Goal: Task Accomplishment & Management: Manage account settings

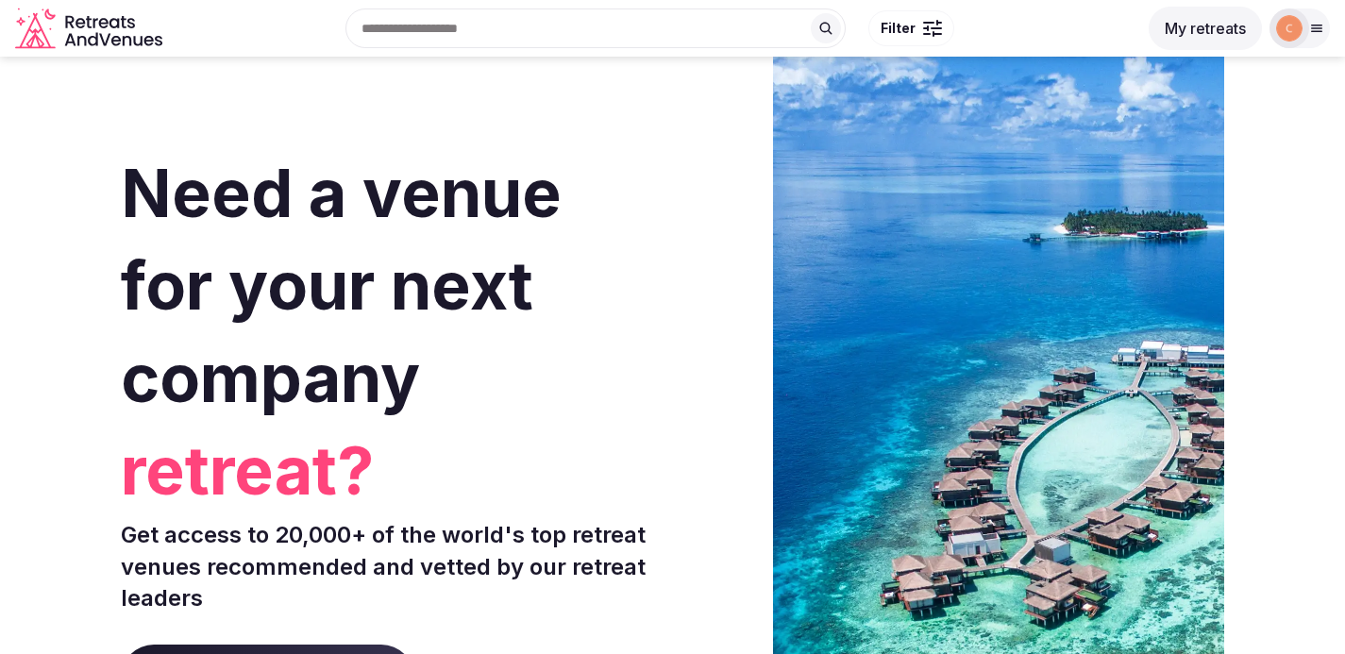
click at [1299, 24] on img at bounding box center [1289, 28] width 26 height 26
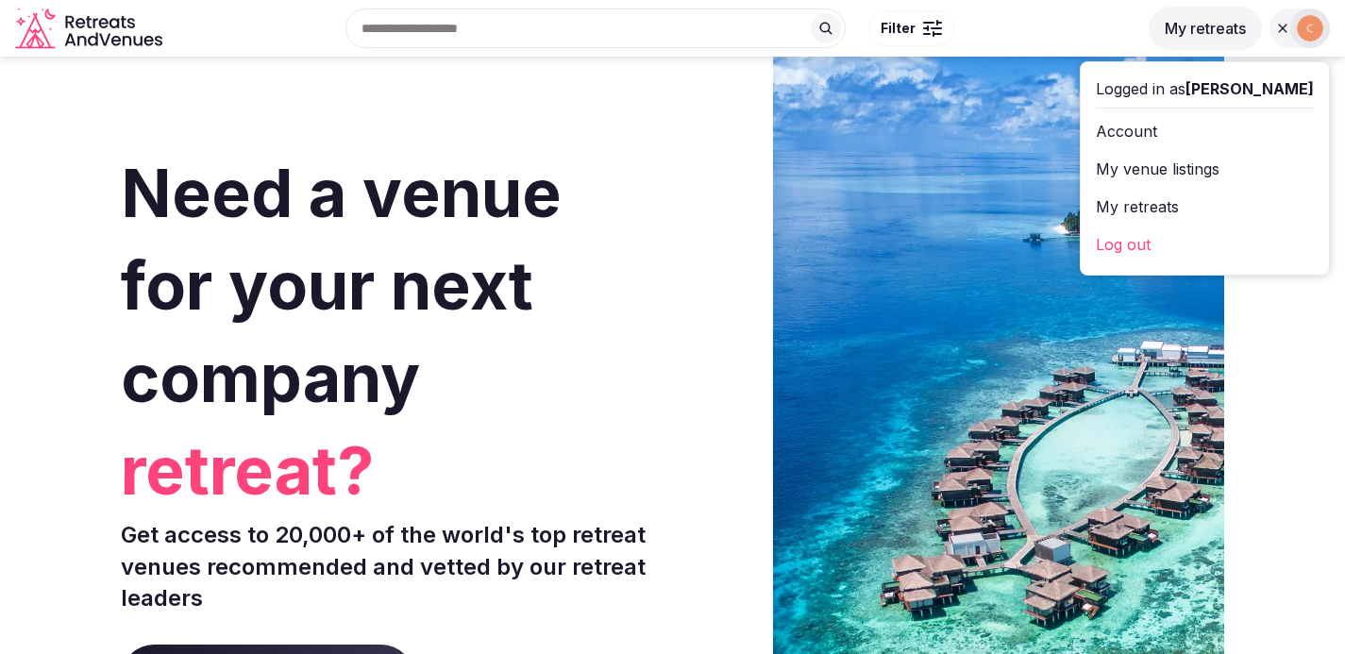
click at [1222, 33] on button "My retreats" at bounding box center [1205, 28] width 113 height 43
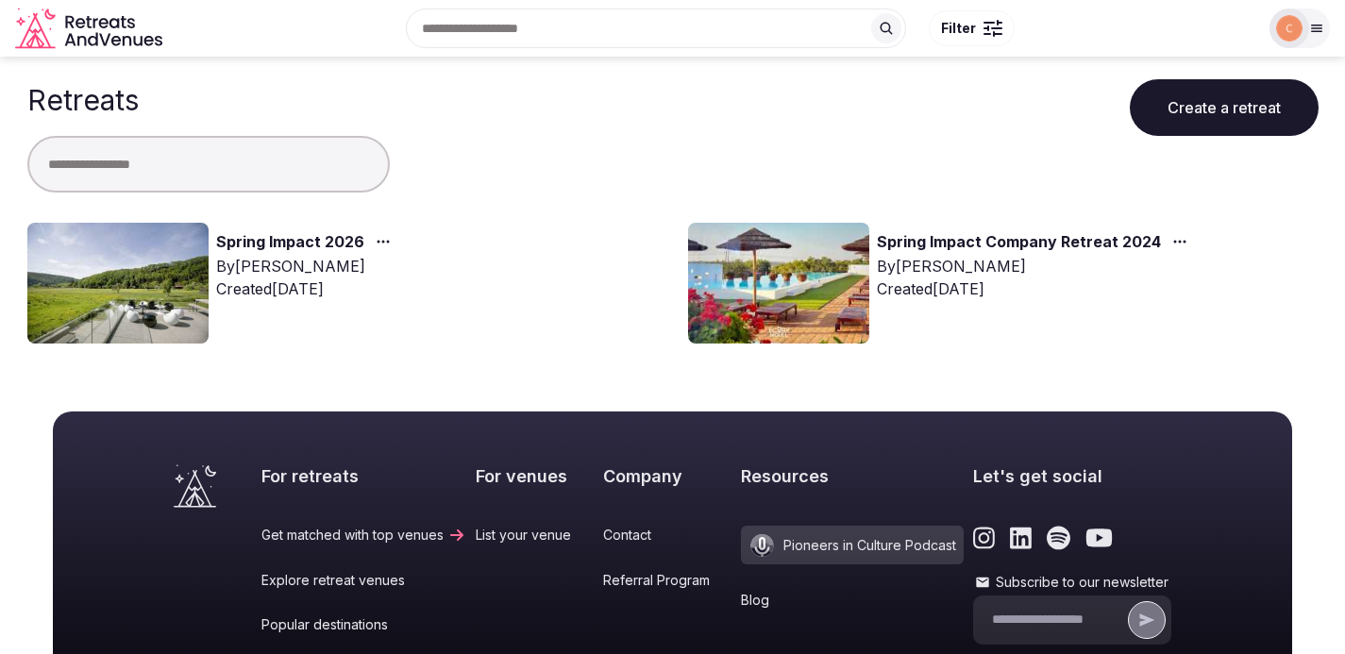
click at [301, 244] on link "Spring Impact 2026" at bounding box center [290, 242] width 148 height 25
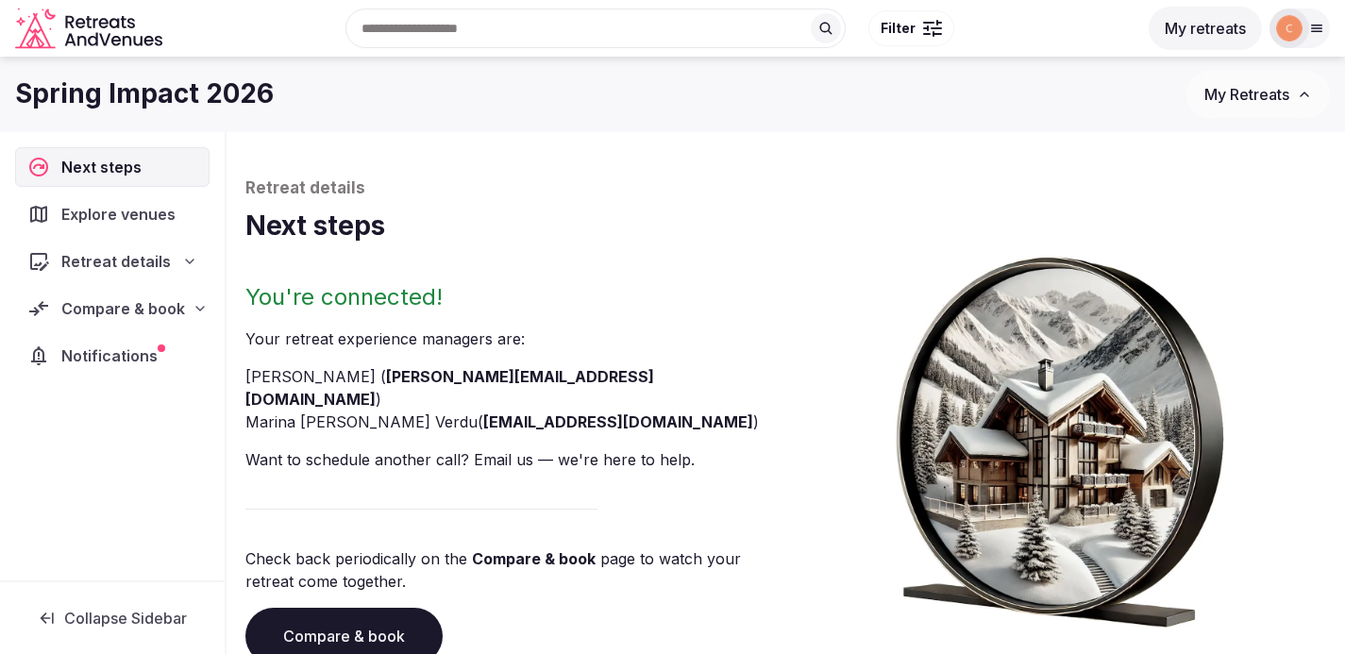
click at [196, 310] on icon at bounding box center [200, 309] width 8 height 4
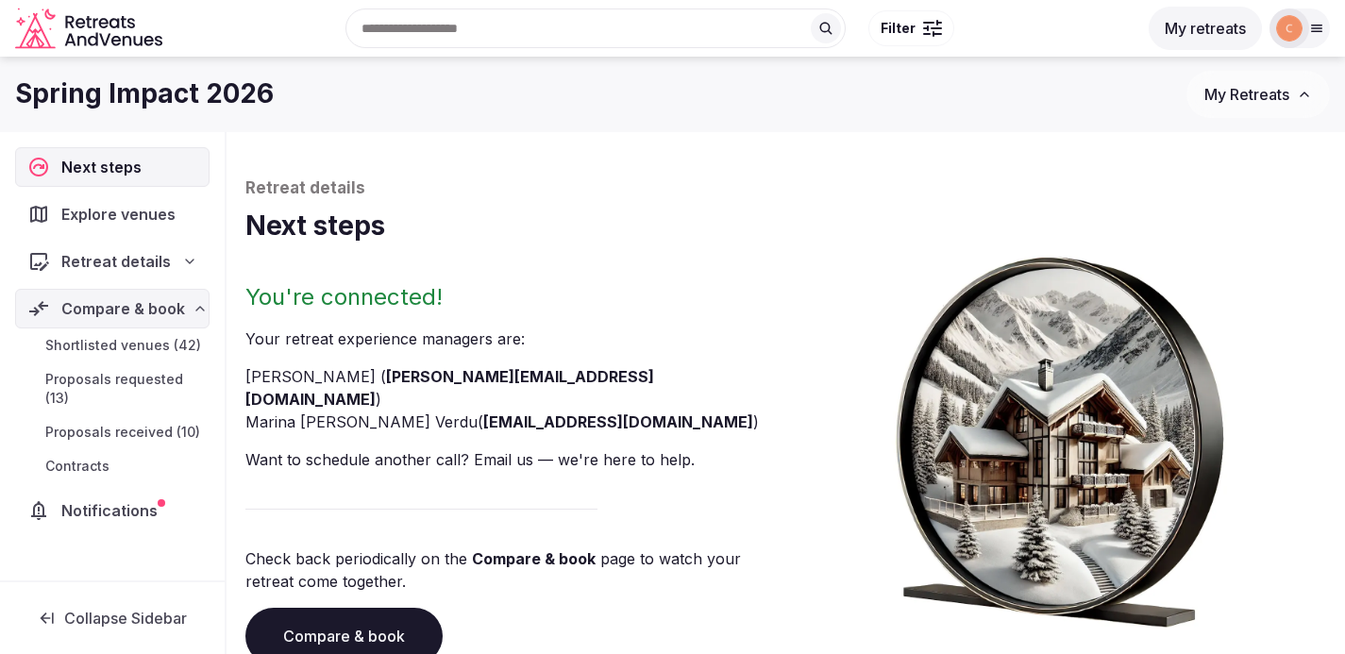
click at [165, 430] on span "Proposals received (10)" at bounding box center [122, 432] width 155 height 19
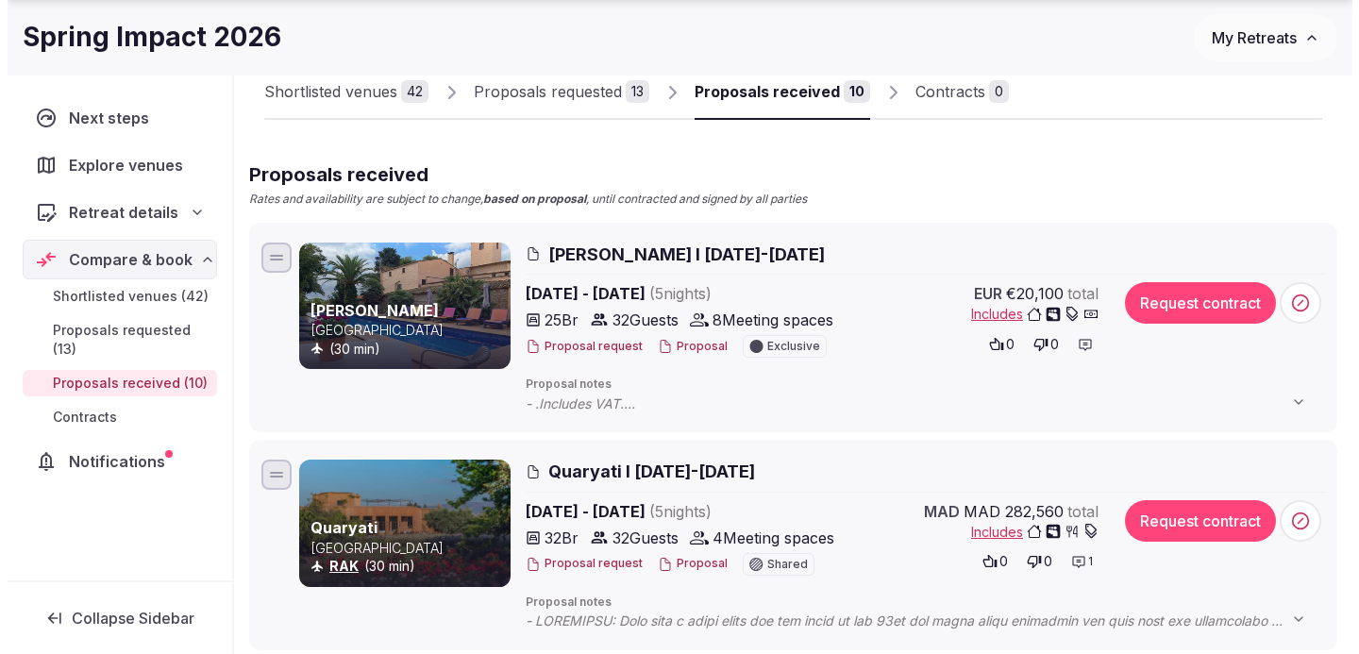
scroll to position [138, 0]
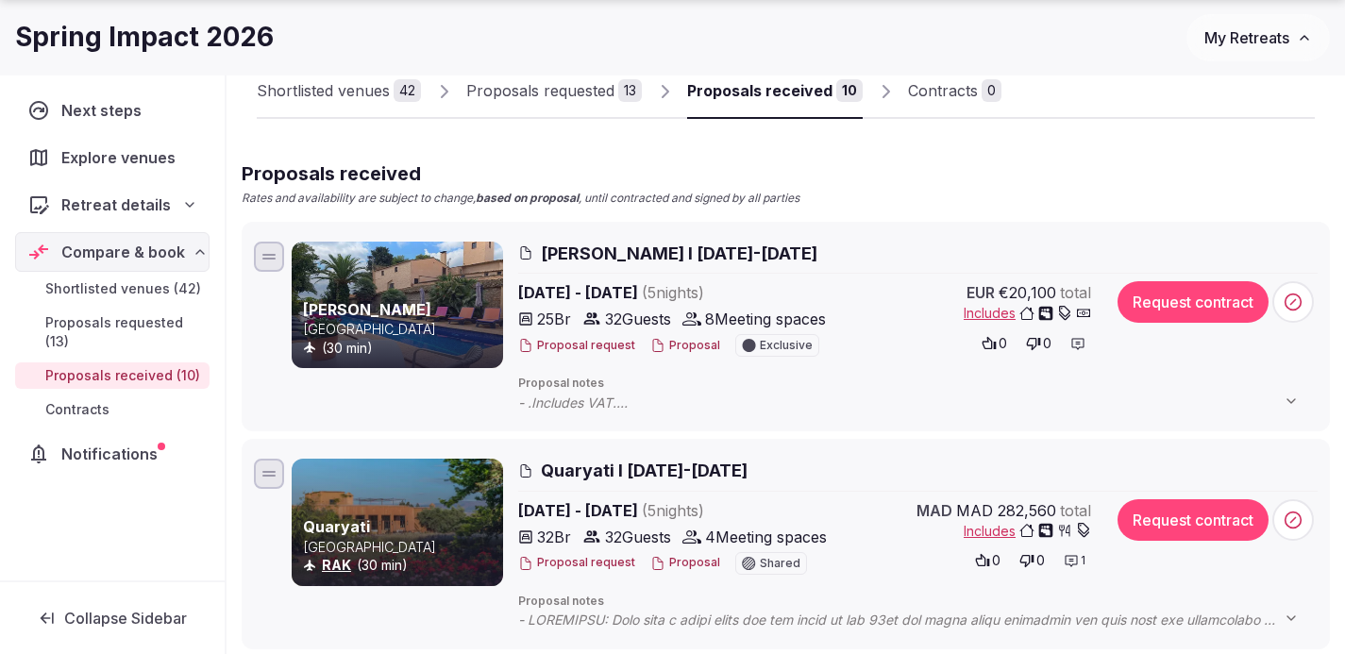
click at [688, 564] on button "Proposal" at bounding box center [685, 563] width 70 height 16
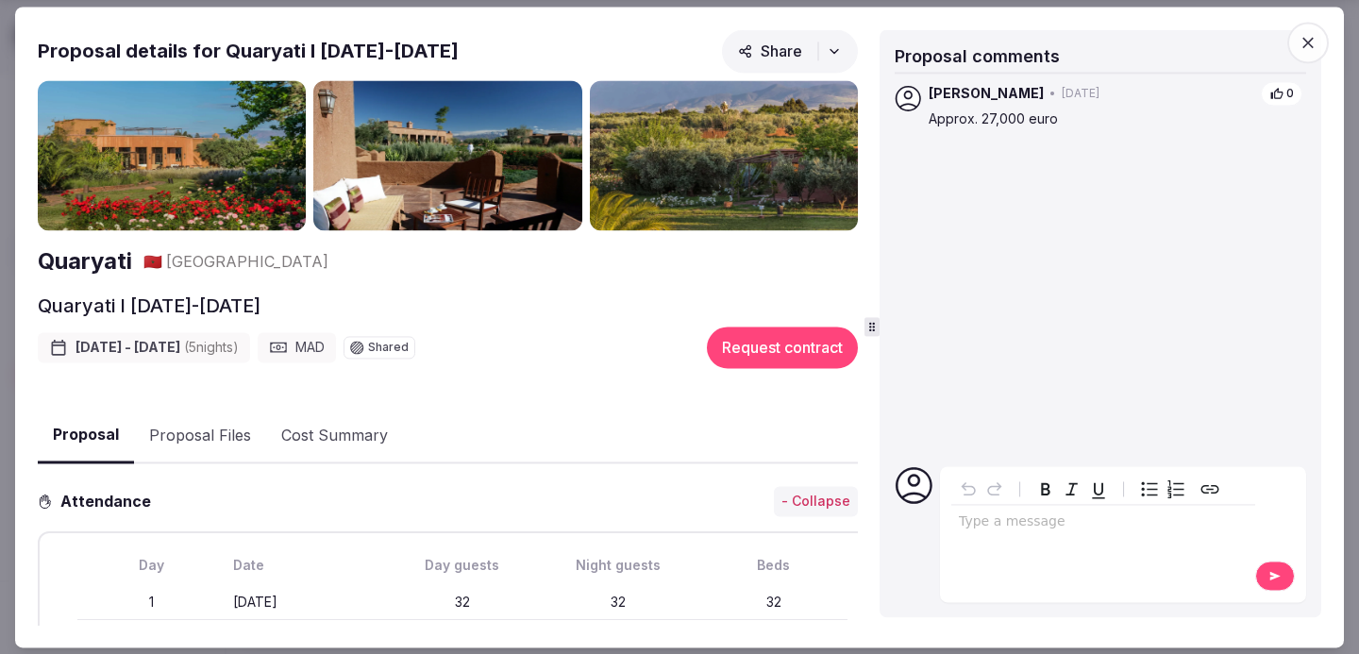
click at [227, 432] on button "Proposal Files" at bounding box center [200, 436] width 132 height 55
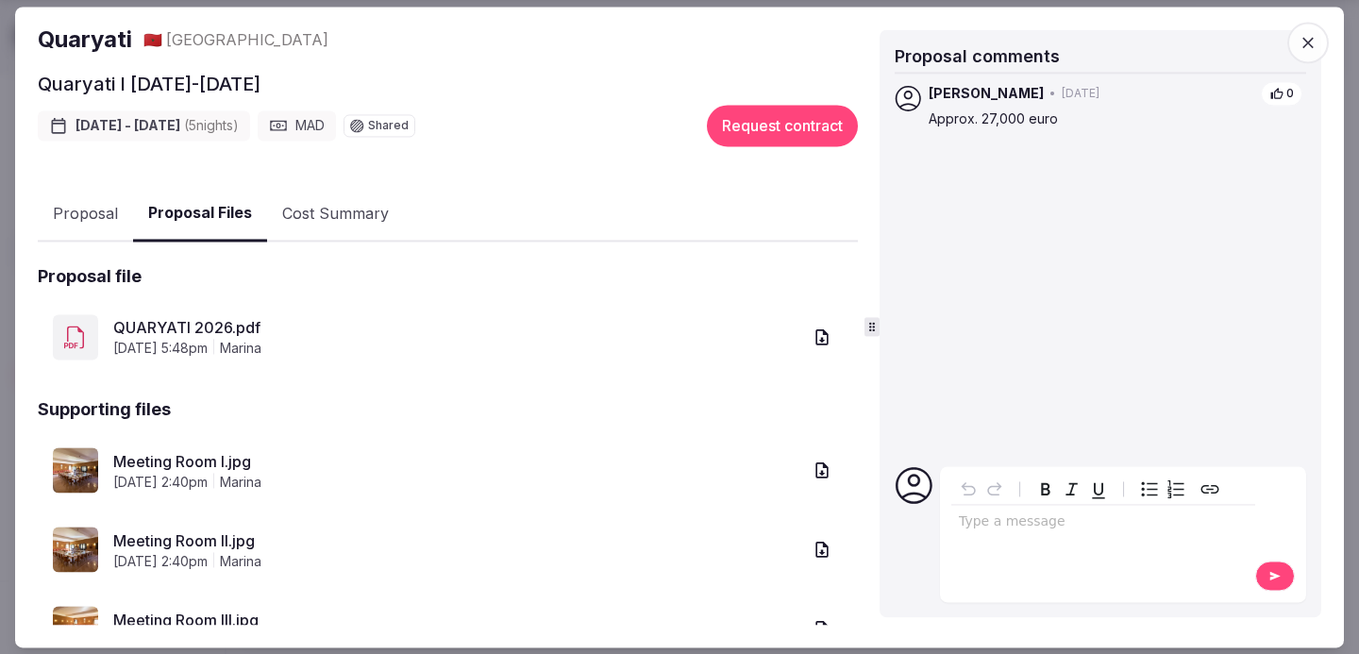
scroll to position [242, 0]
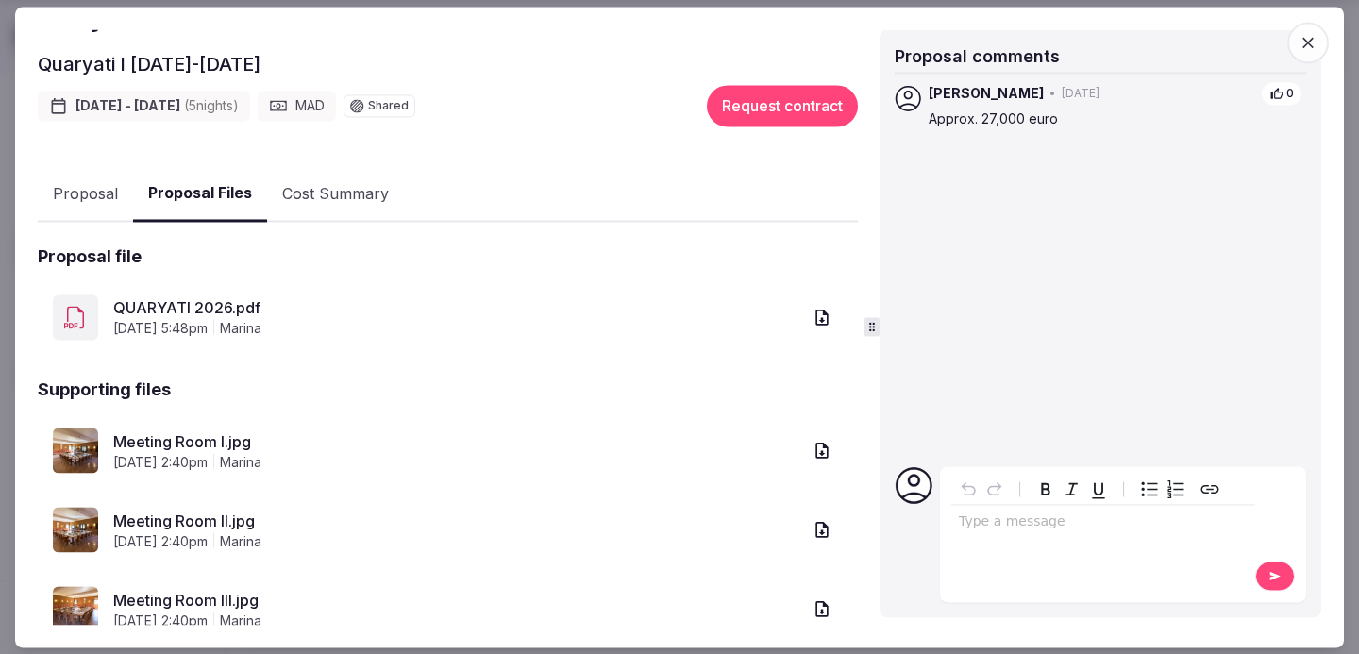
click at [223, 439] on link "Meeting Room I.jpg" at bounding box center [457, 441] width 688 height 23
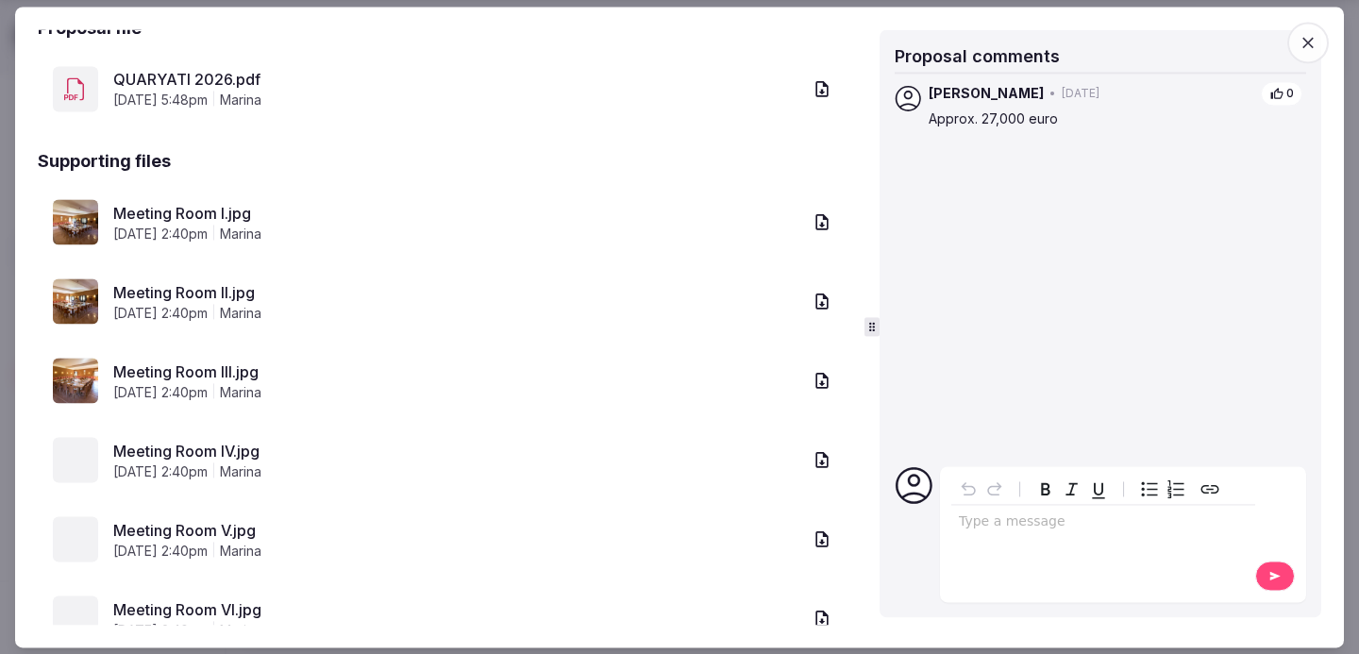
scroll to position [472, 0]
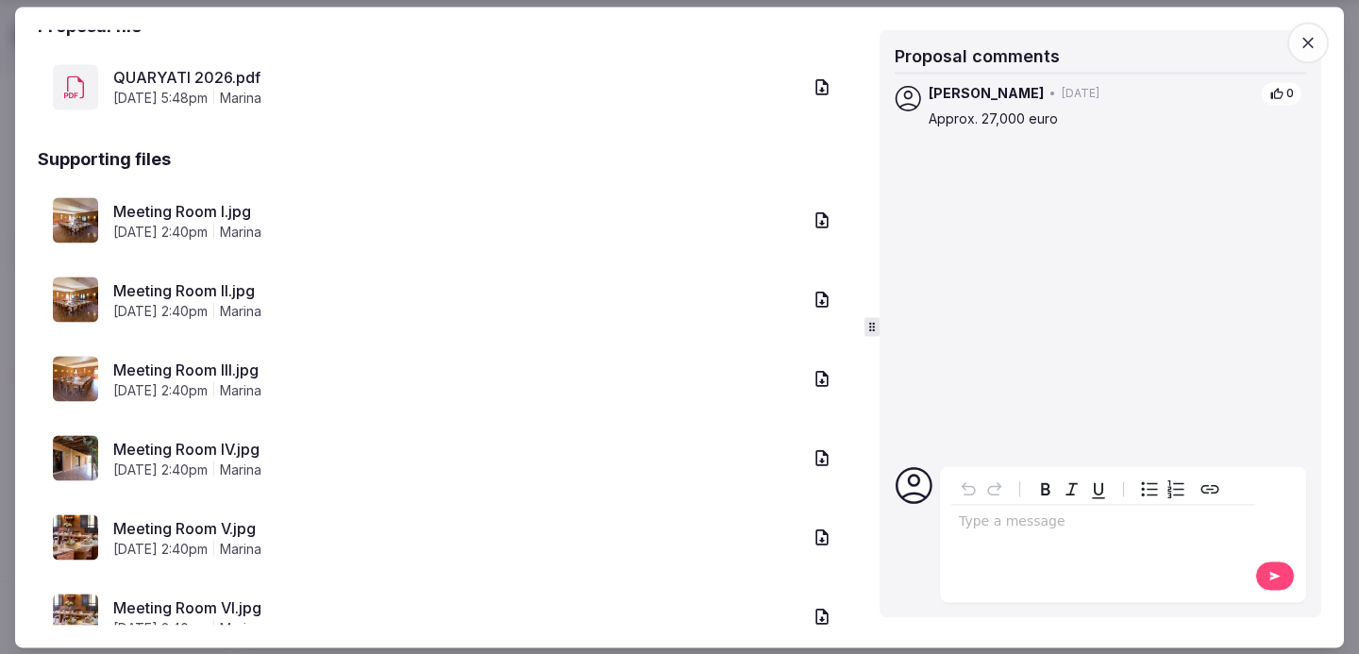
click at [234, 279] on link "Meeting Room II.jpg" at bounding box center [457, 290] width 688 height 23
click at [236, 363] on link "Meeting Room III.jpg" at bounding box center [457, 370] width 688 height 23
click at [245, 443] on link "Meeting Room IV.jpg" at bounding box center [457, 449] width 688 height 23
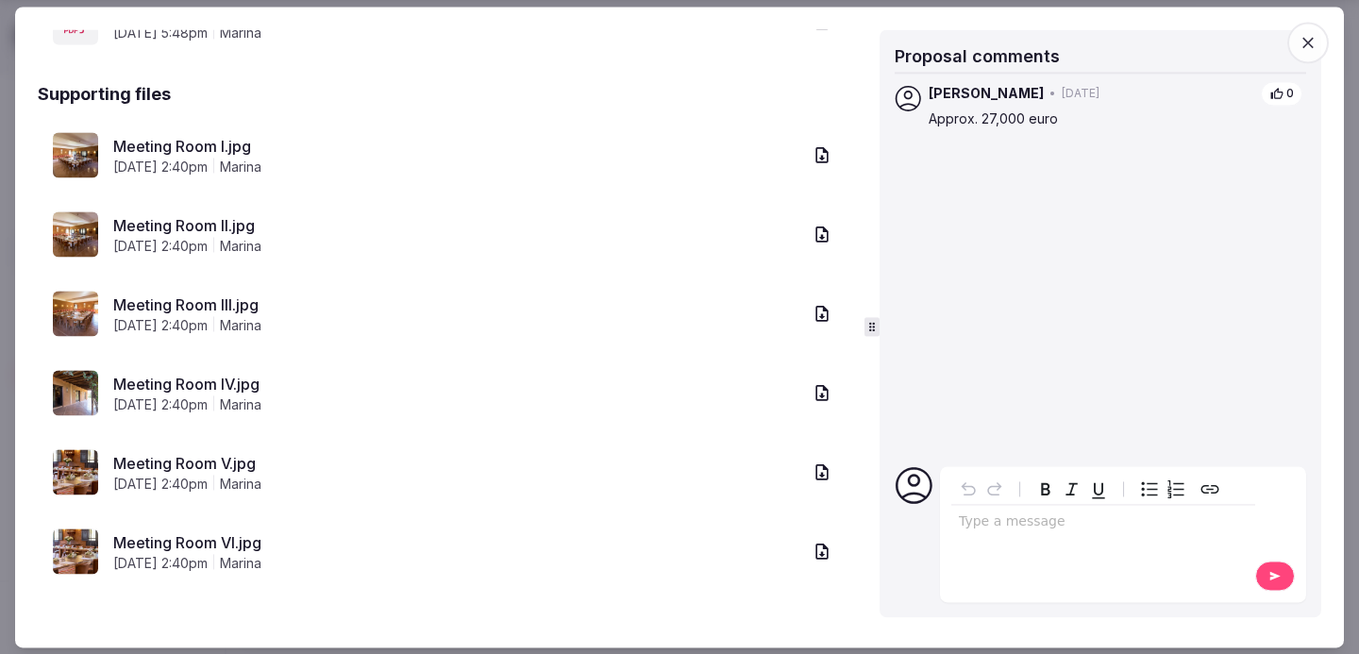
click at [209, 462] on link "Meeting Room V.jpg" at bounding box center [457, 463] width 688 height 23
click at [203, 539] on link "Meeting Room VI.jpg" at bounding box center [457, 542] width 688 height 23
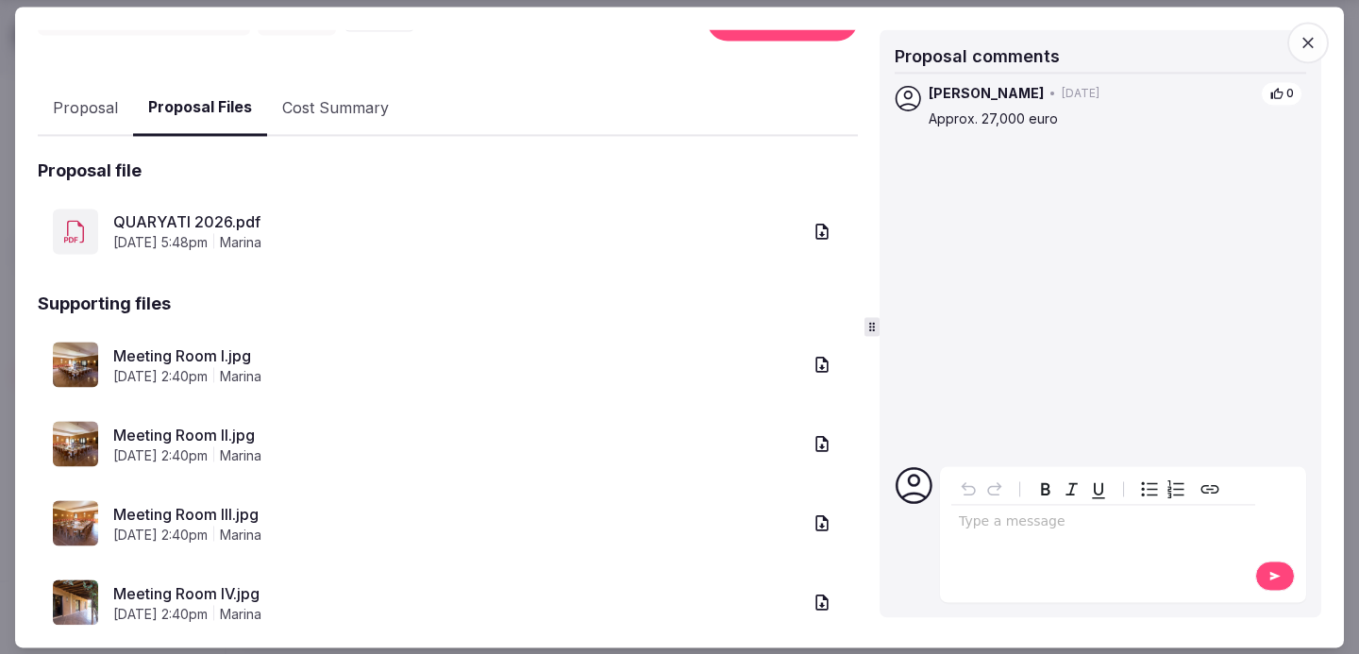
scroll to position [293, 0]
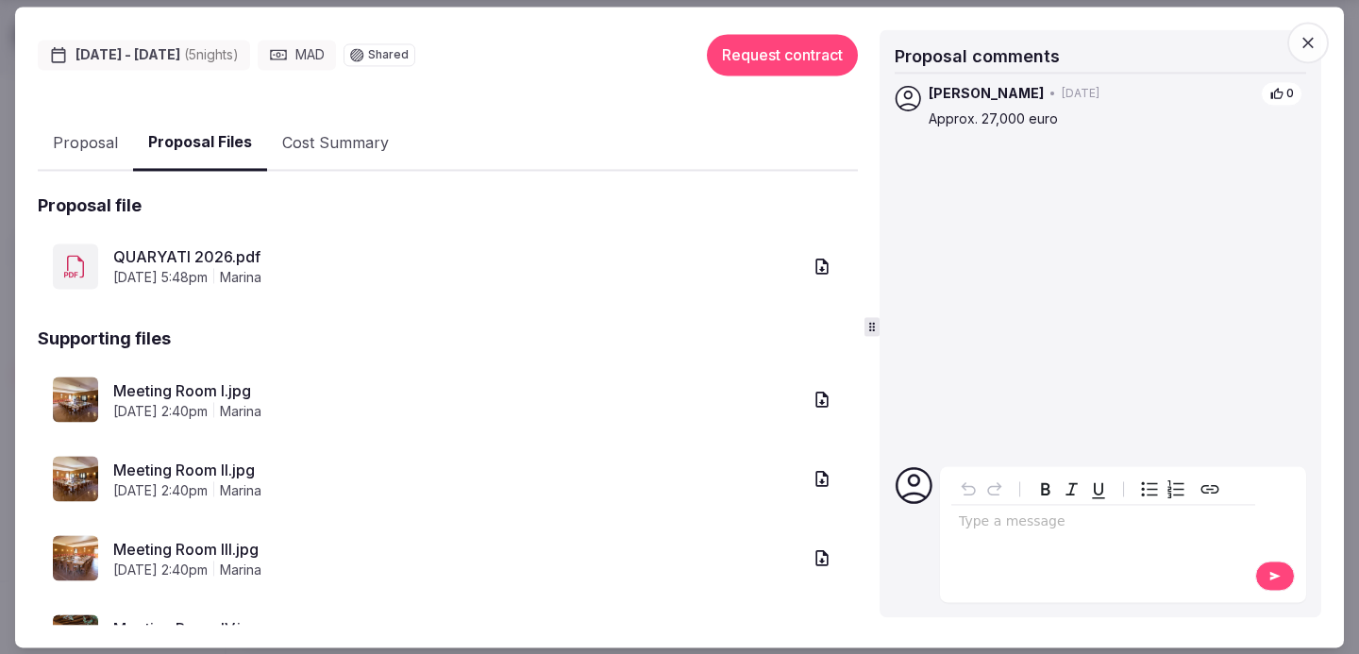
click at [207, 249] on link "QUARYATI 2026.pdf" at bounding box center [457, 257] width 688 height 23
